Goal: Check status: Check status

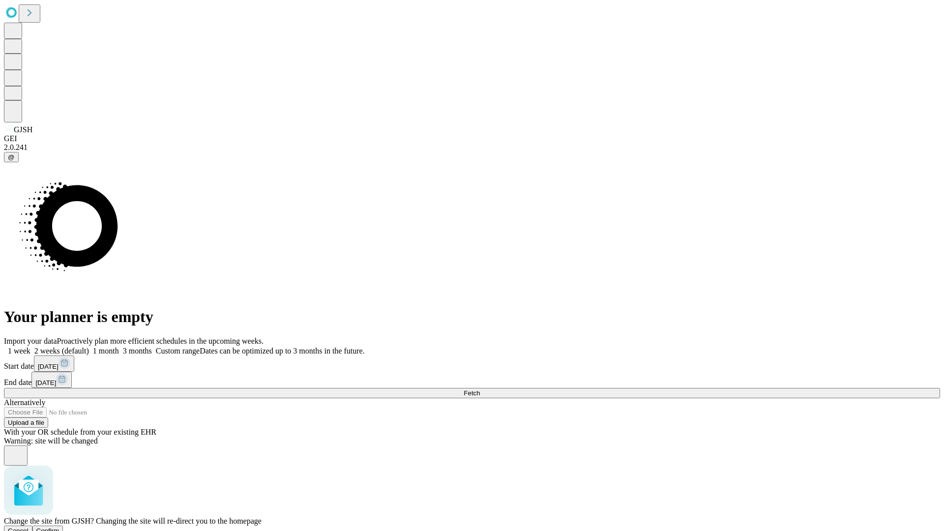
click at [59, 527] on span "Confirm" at bounding box center [47, 530] width 23 height 7
click at [30, 346] on label "1 week" at bounding box center [17, 350] width 27 height 8
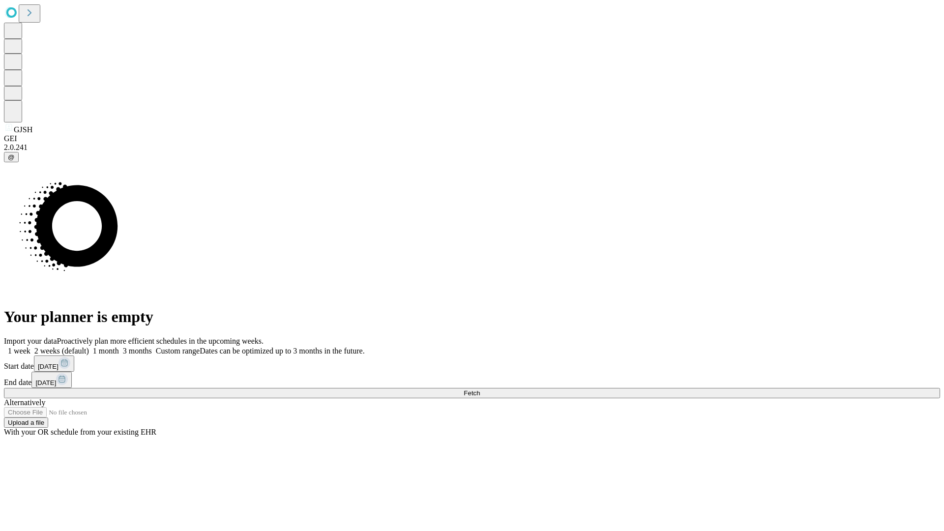
click at [480, 389] on span "Fetch" at bounding box center [471, 392] width 16 height 7
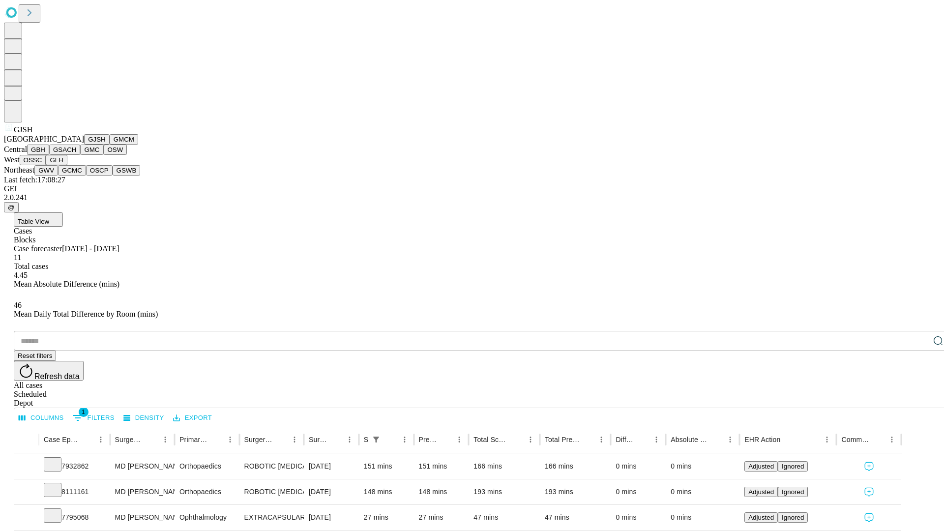
click at [110, 144] on button "GMCM" at bounding box center [124, 139] width 29 height 10
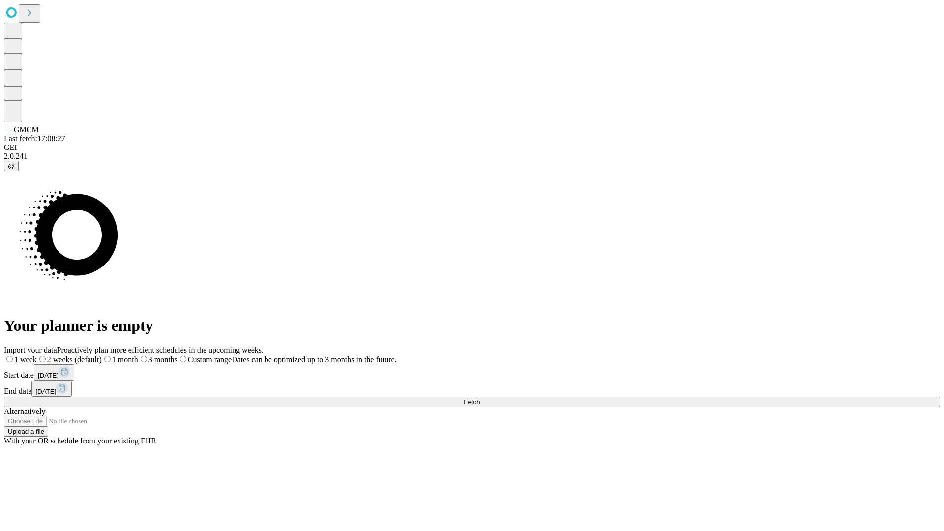
click at [37, 355] on label "1 week" at bounding box center [20, 359] width 33 height 8
click at [480, 398] on span "Fetch" at bounding box center [471, 401] width 16 height 7
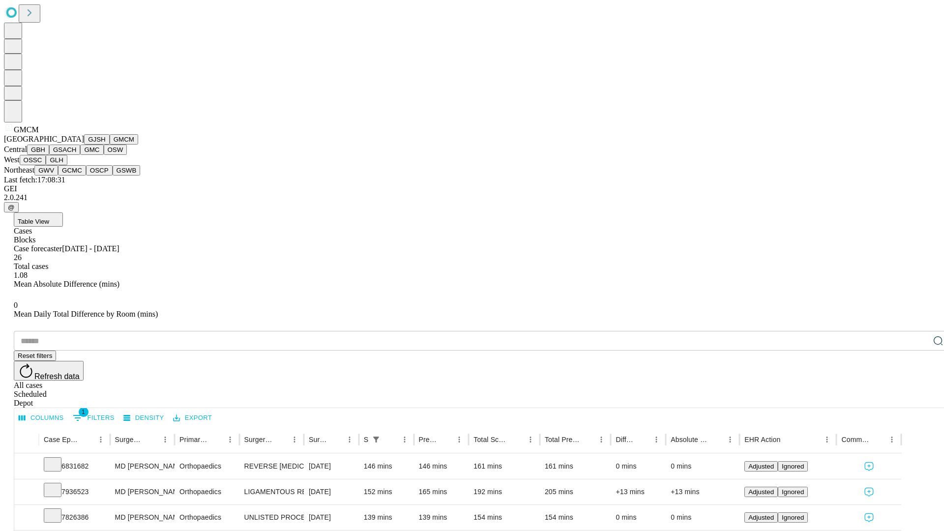
click at [49, 155] on button "GBH" at bounding box center [38, 149] width 22 height 10
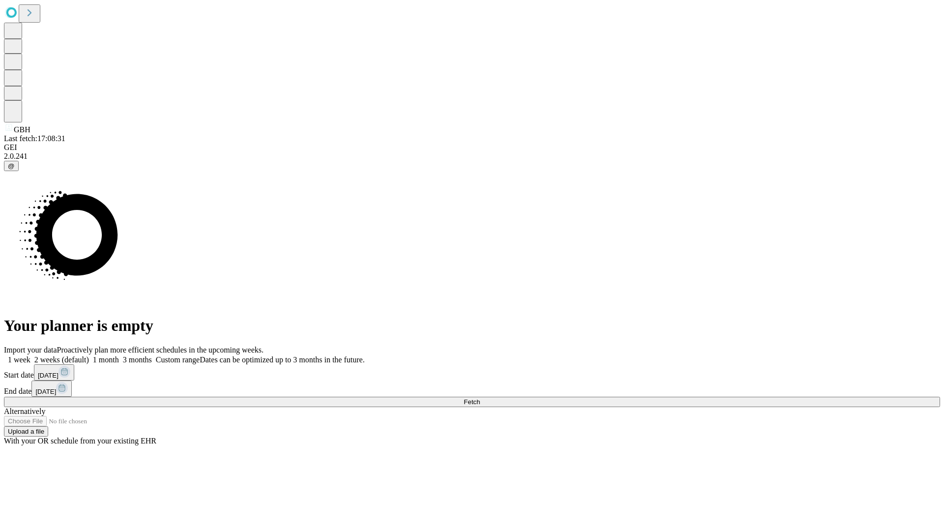
click at [480, 398] on span "Fetch" at bounding box center [471, 401] width 16 height 7
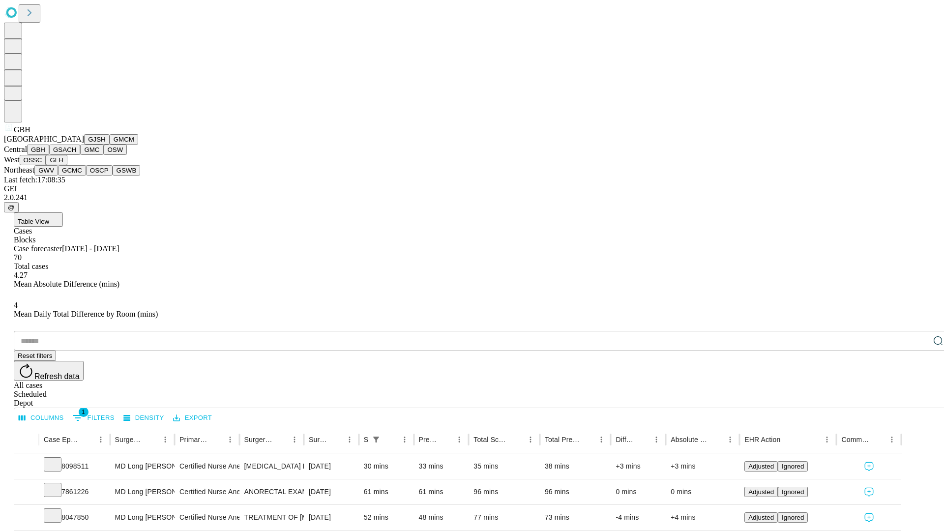
click at [76, 155] on button "GSACH" at bounding box center [64, 149] width 31 height 10
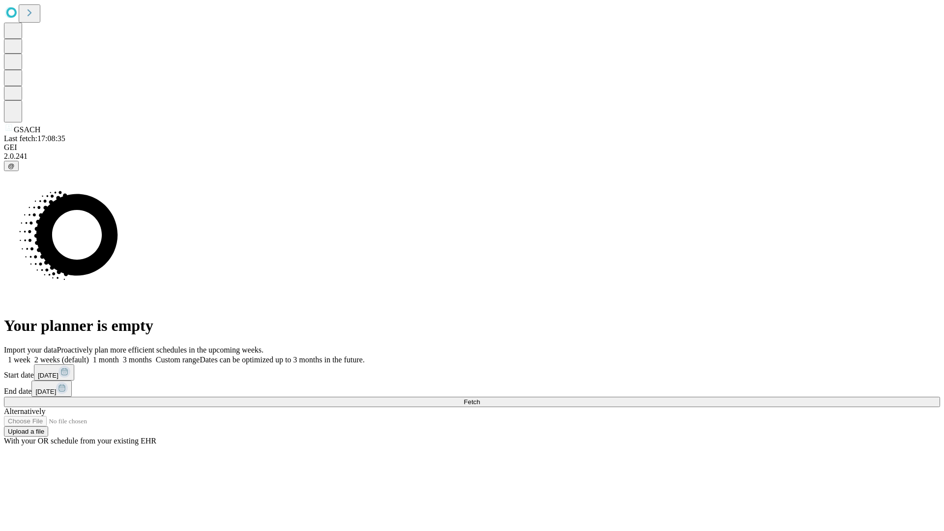
click at [30, 355] on label "1 week" at bounding box center [17, 359] width 27 height 8
click at [480, 398] on span "Fetch" at bounding box center [471, 401] width 16 height 7
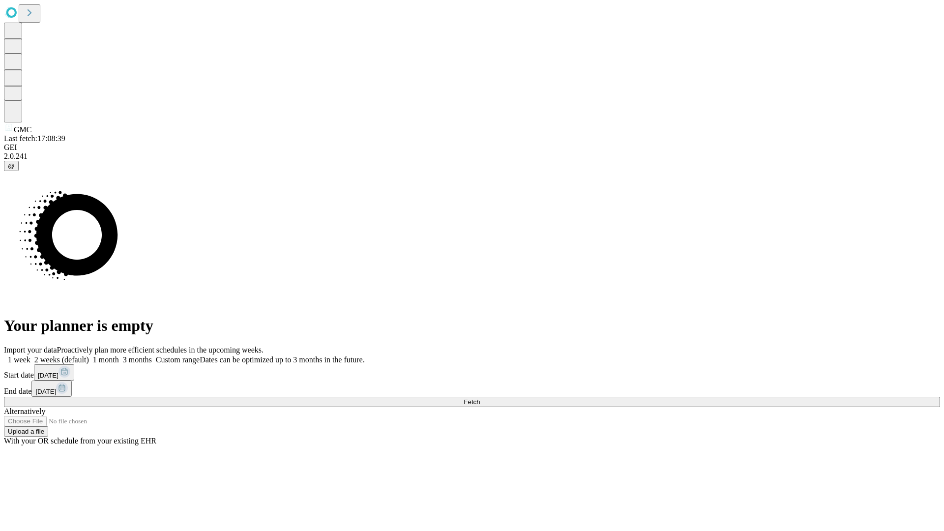
click at [30, 355] on label "1 week" at bounding box center [17, 359] width 27 height 8
click at [480, 398] on span "Fetch" at bounding box center [471, 401] width 16 height 7
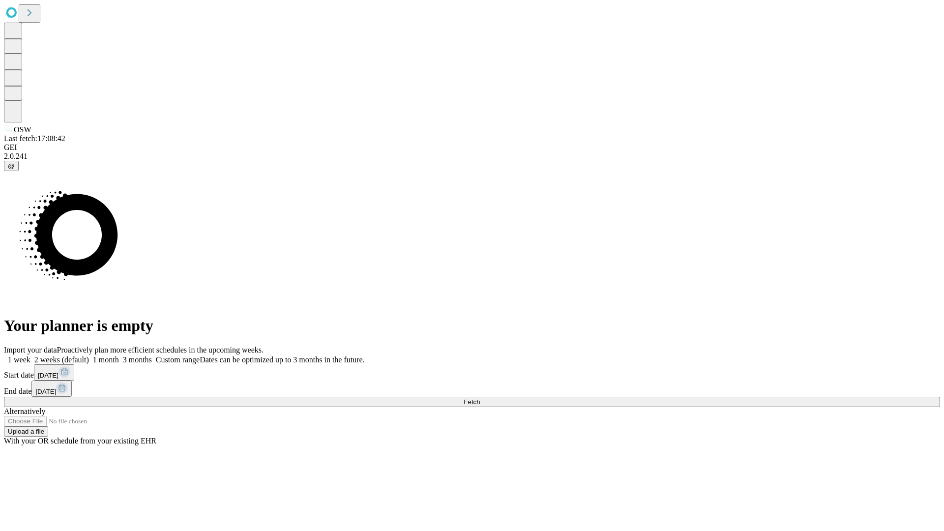
click at [30, 355] on label "1 week" at bounding box center [17, 359] width 27 height 8
click at [480, 398] on span "Fetch" at bounding box center [471, 401] width 16 height 7
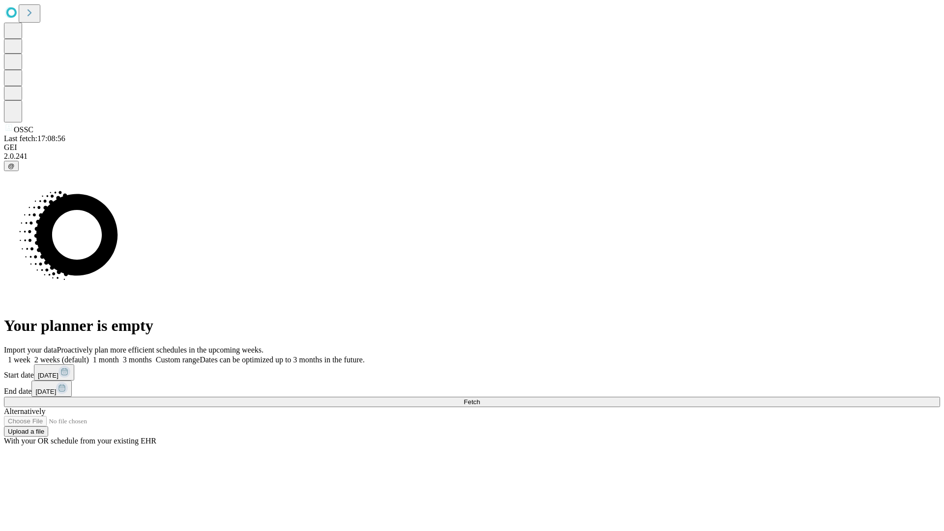
click at [30, 355] on label "1 week" at bounding box center [17, 359] width 27 height 8
click at [480, 398] on span "Fetch" at bounding box center [471, 401] width 16 height 7
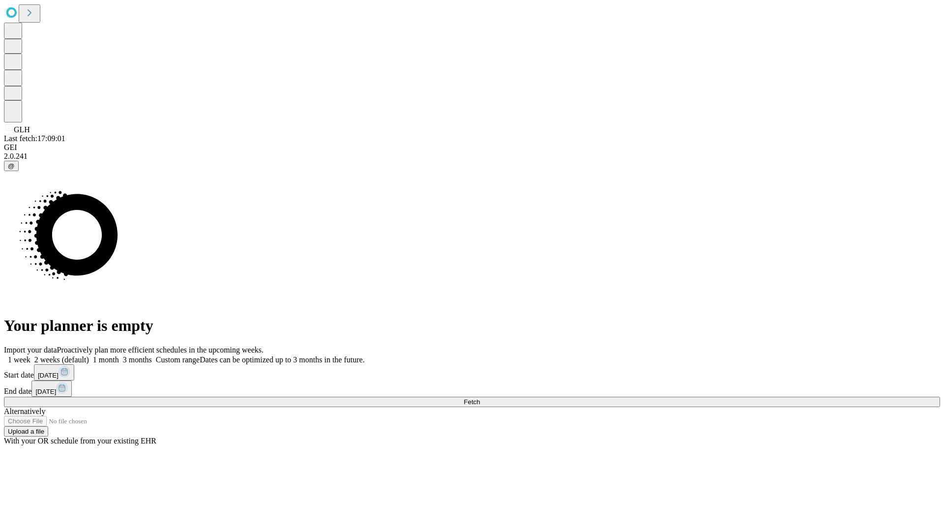
click at [30, 355] on label "1 week" at bounding box center [17, 359] width 27 height 8
click at [480, 398] on span "Fetch" at bounding box center [471, 401] width 16 height 7
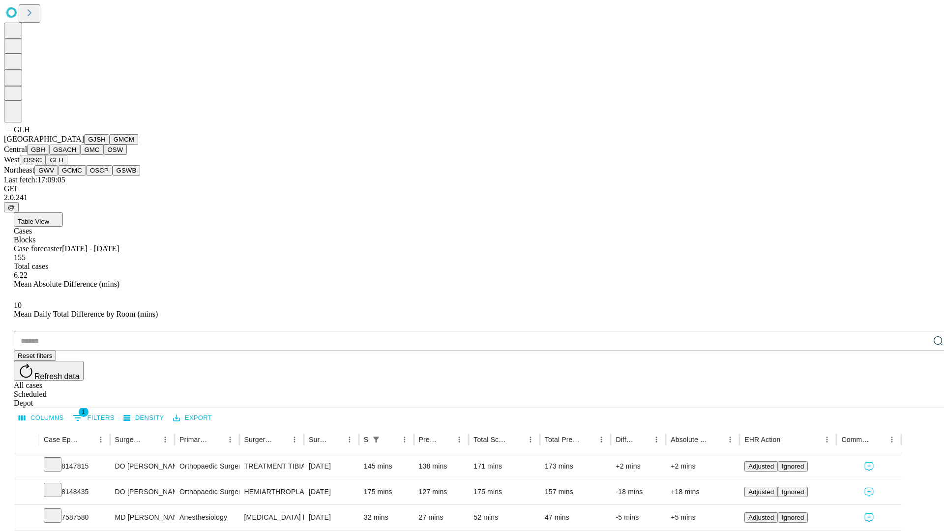
click at [58, 175] on button "GWV" at bounding box center [46, 170] width 24 height 10
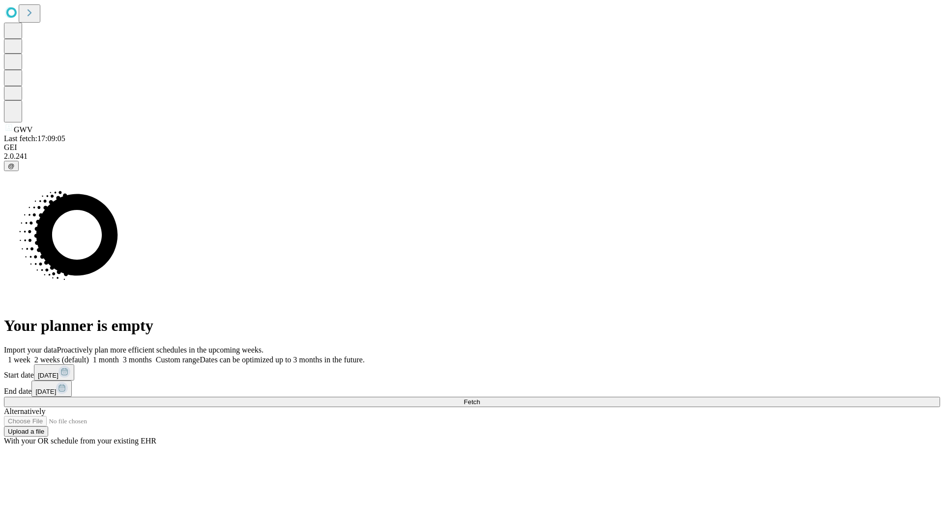
click at [30, 355] on label "1 week" at bounding box center [17, 359] width 27 height 8
click at [480, 398] on span "Fetch" at bounding box center [471, 401] width 16 height 7
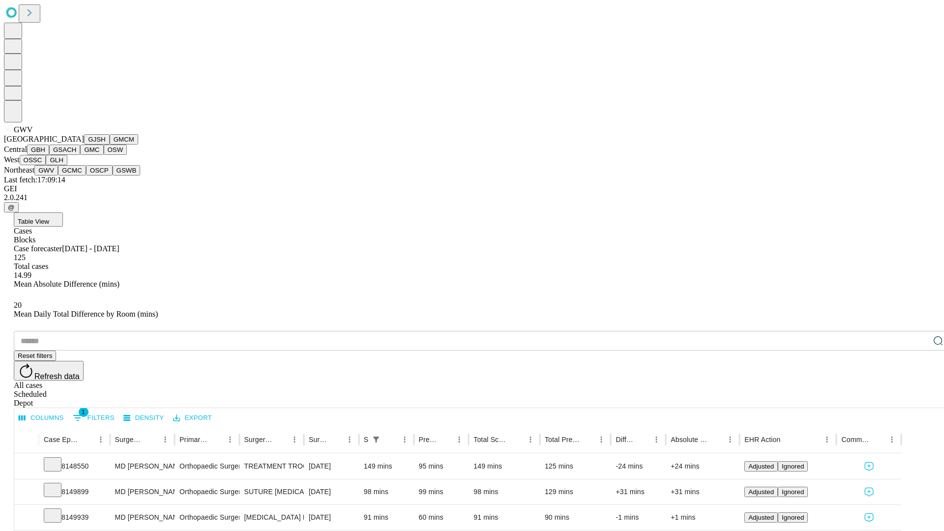
click at [76, 175] on button "GCMC" at bounding box center [72, 170] width 28 height 10
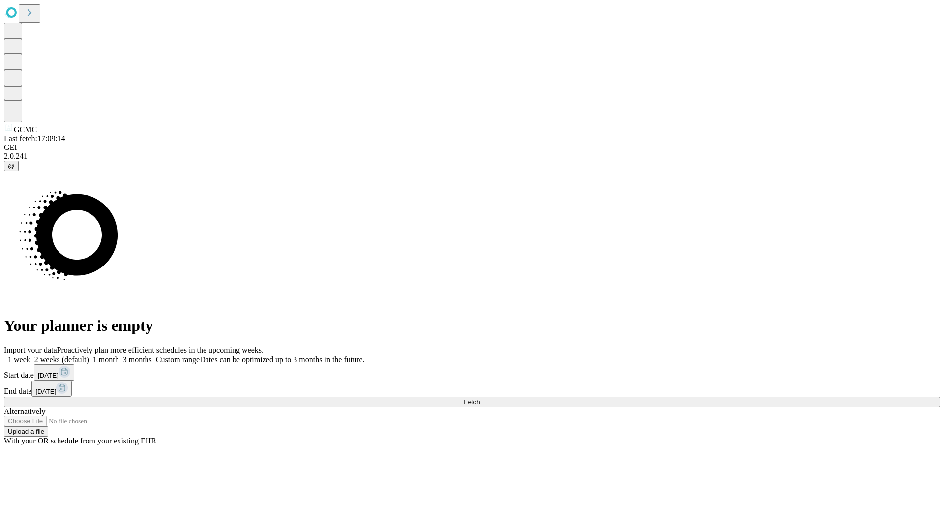
click at [30, 355] on label "1 week" at bounding box center [17, 359] width 27 height 8
click at [480, 398] on span "Fetch" at bounding box center [471, 401] width 16 height 7
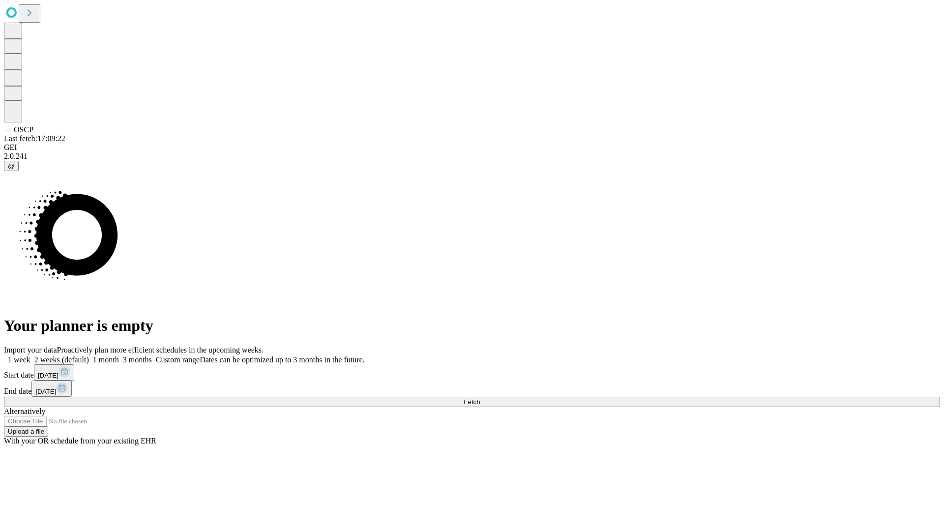
click at [30, 355] on label "1 week" at bounding box center [17, 359] width 27 height 8
click at [480, 398] on span "Fetch" at bounding box center [471, 401] width 16 height 7
